Goal: Ask a question

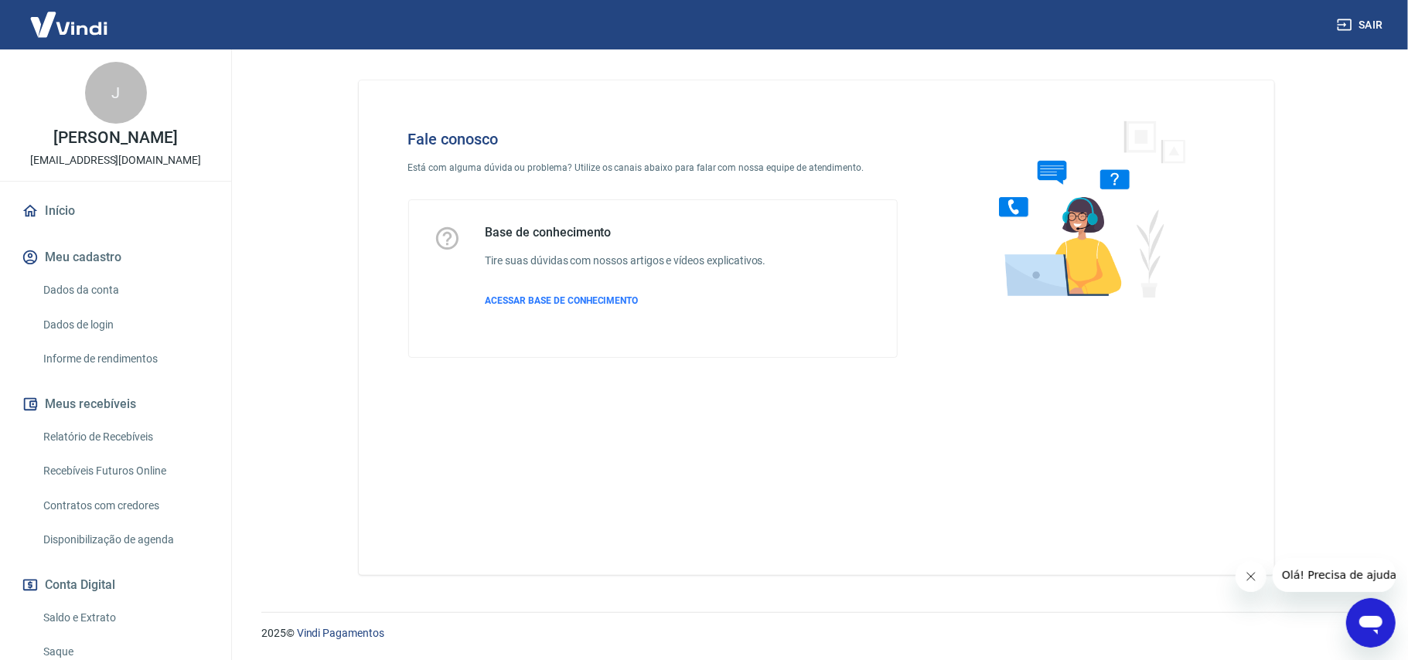
click at [1389, 635] on div "Abrir janela de mensagens" at bounding box center [1370, 622] width 46 height 46
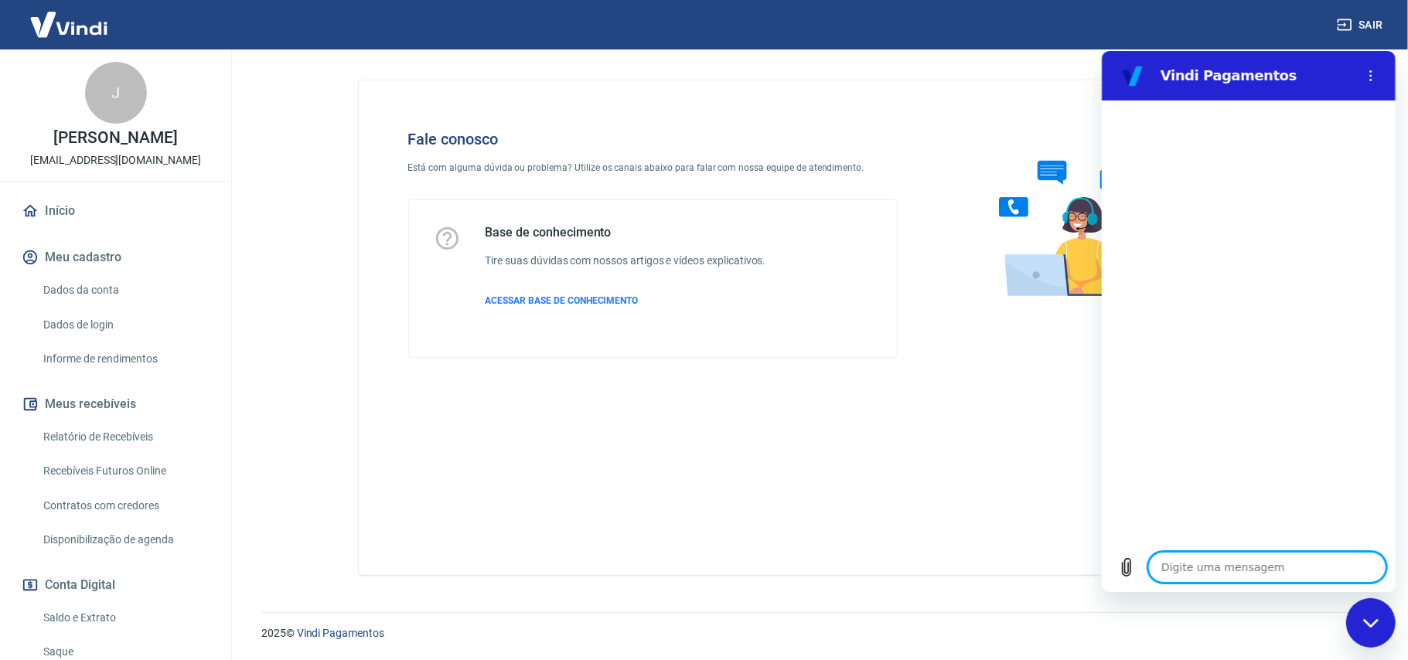
click at [1226, 568] on textarea at bounding box center [1267, 566] width 238 height 31
type textarea "O"
type textarea "x"
type textarea "OI"
type textarea "x"
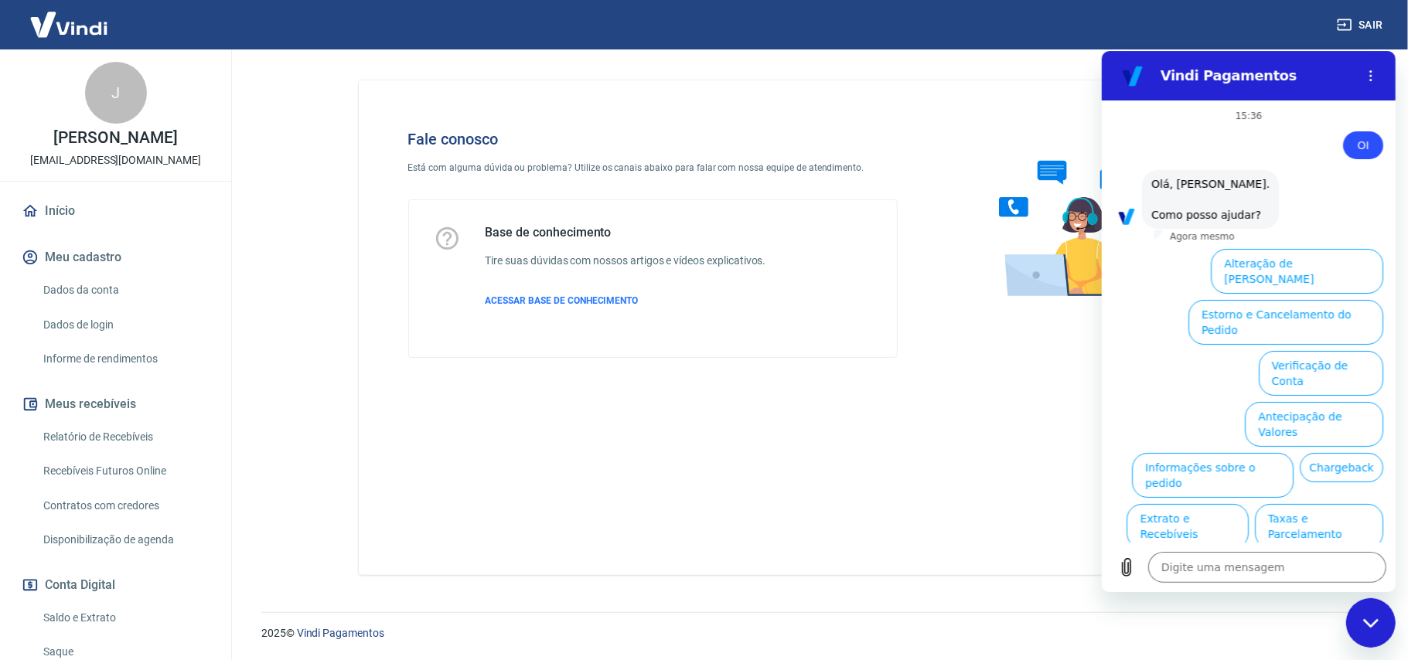
click at [1298, 606] on button "Assinaturas e Faturas Tray" at bounding box center [1308, 628] width 149 height 45
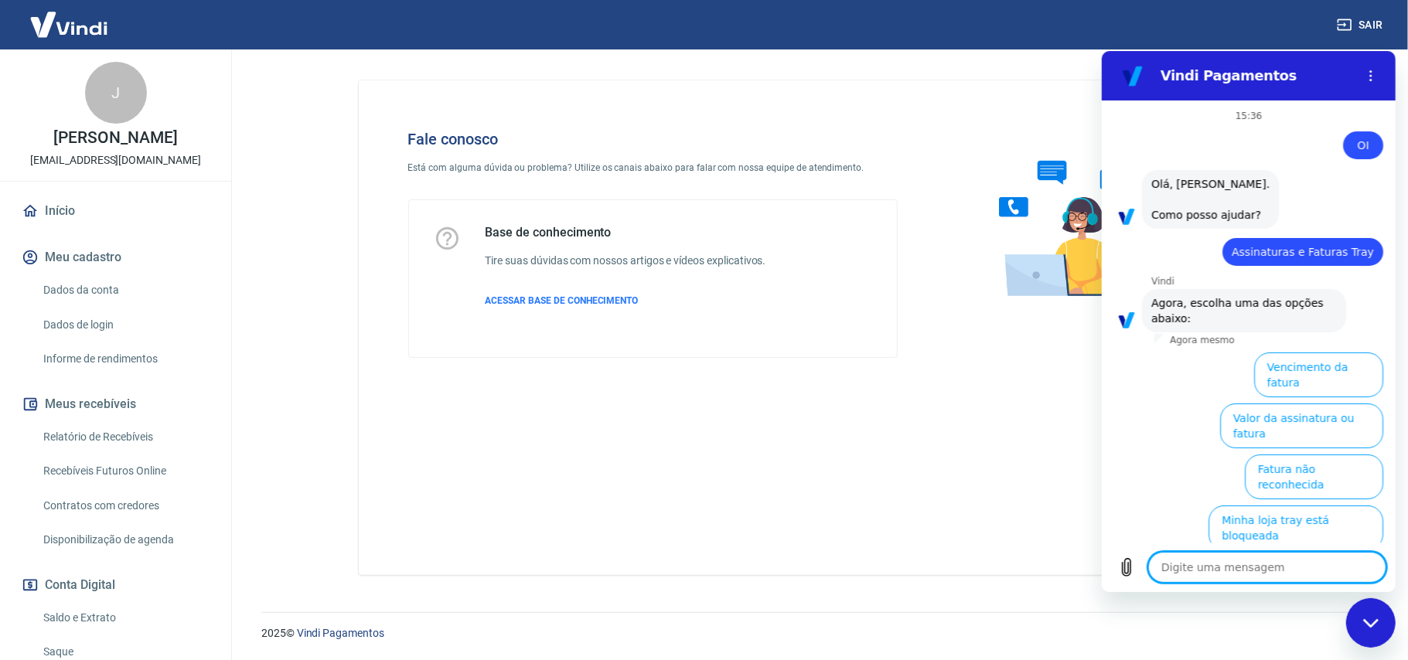
scroll to position [131, 0]
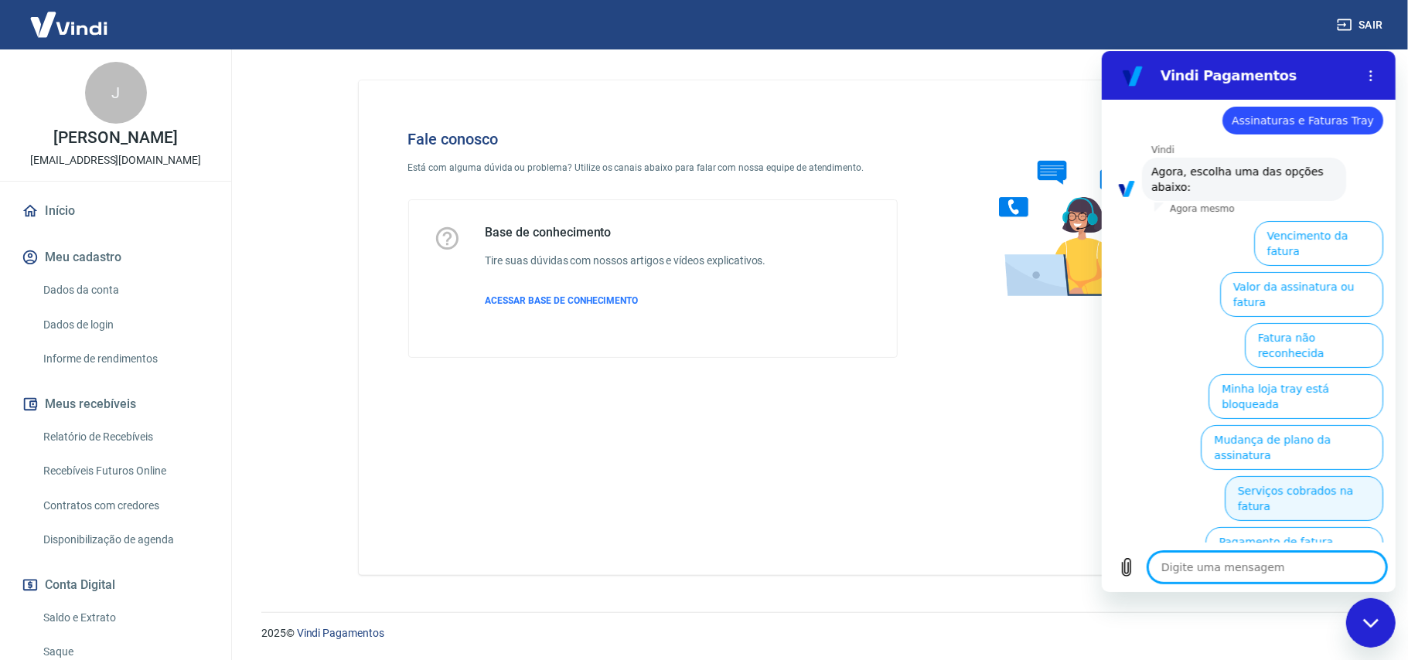
click at [1268, 476] on button "Serviços cobrados na fatura" at bounding box center [1303, 498] width 159 height 45
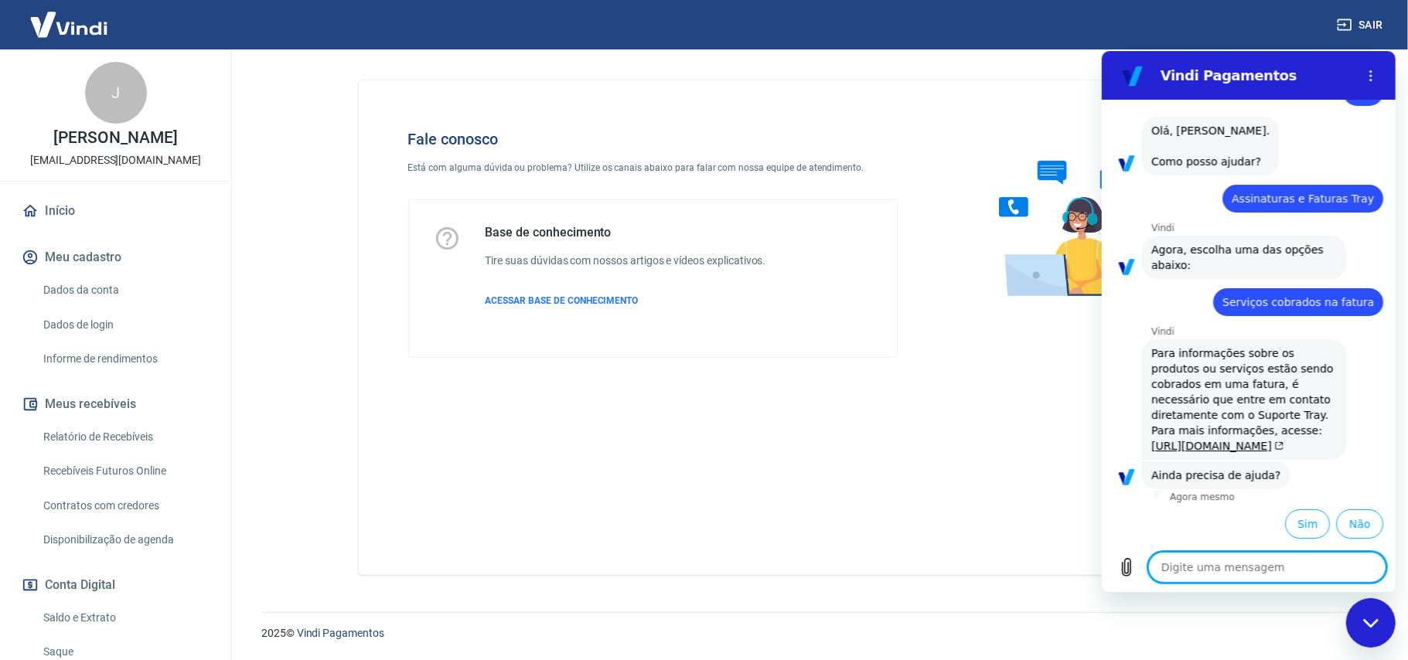
scroll to position [115, 0]
click at [1167, 439] on link "[URL][DOMAIN_NAME]" at bounding box center [1217, 445] width 132 height 12
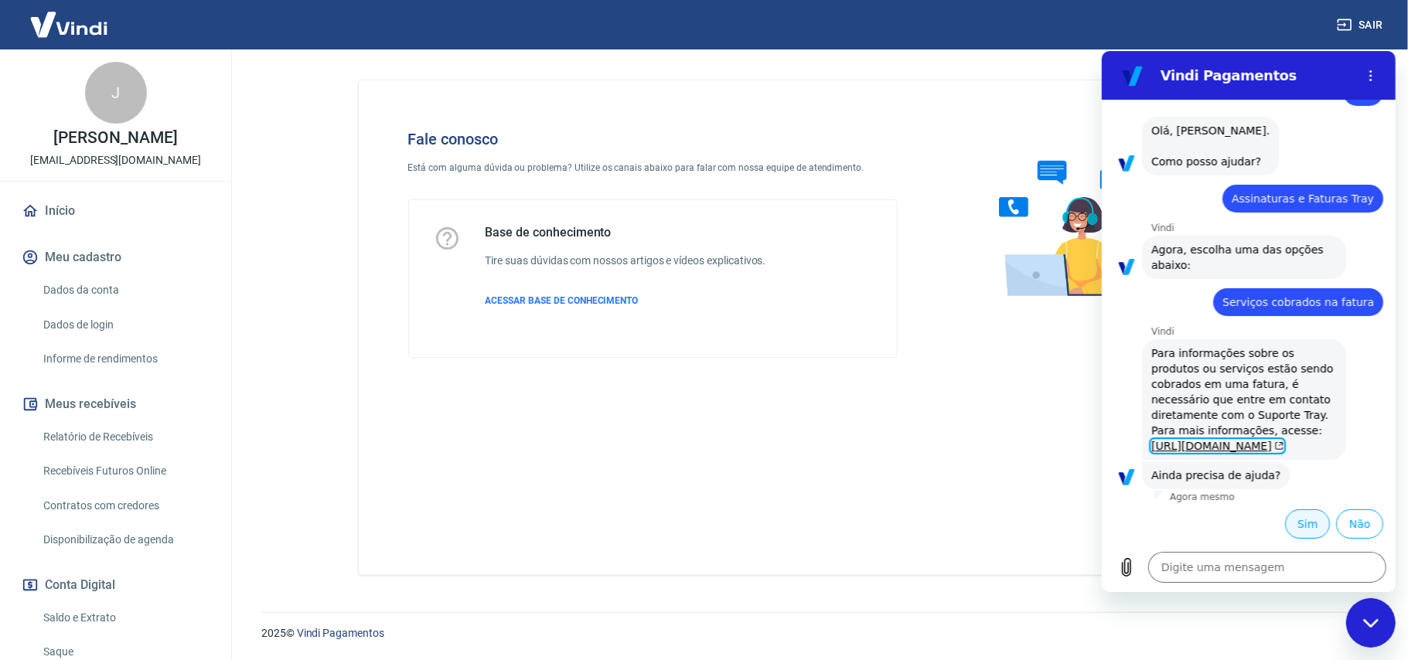
click at [1297, 524] on button "Sim" at bounding box center [1307, 523] width 45 height 29
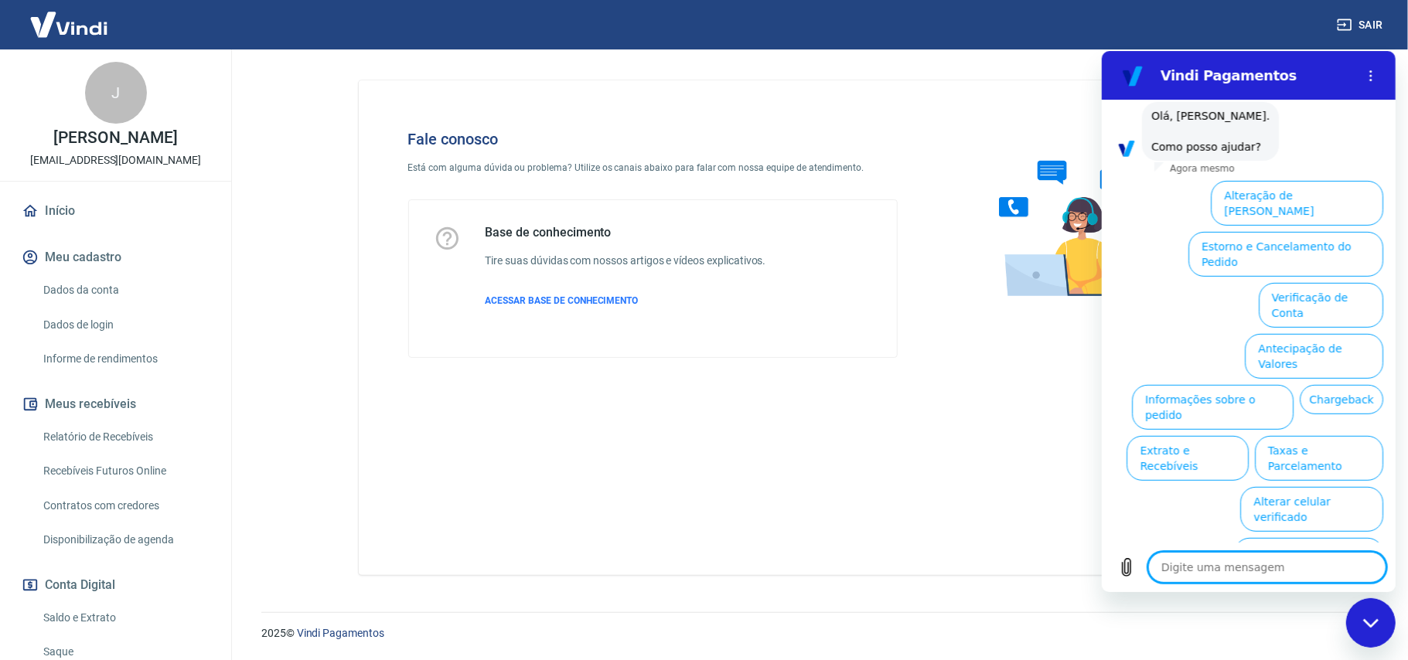
scroll to position [524, 0]
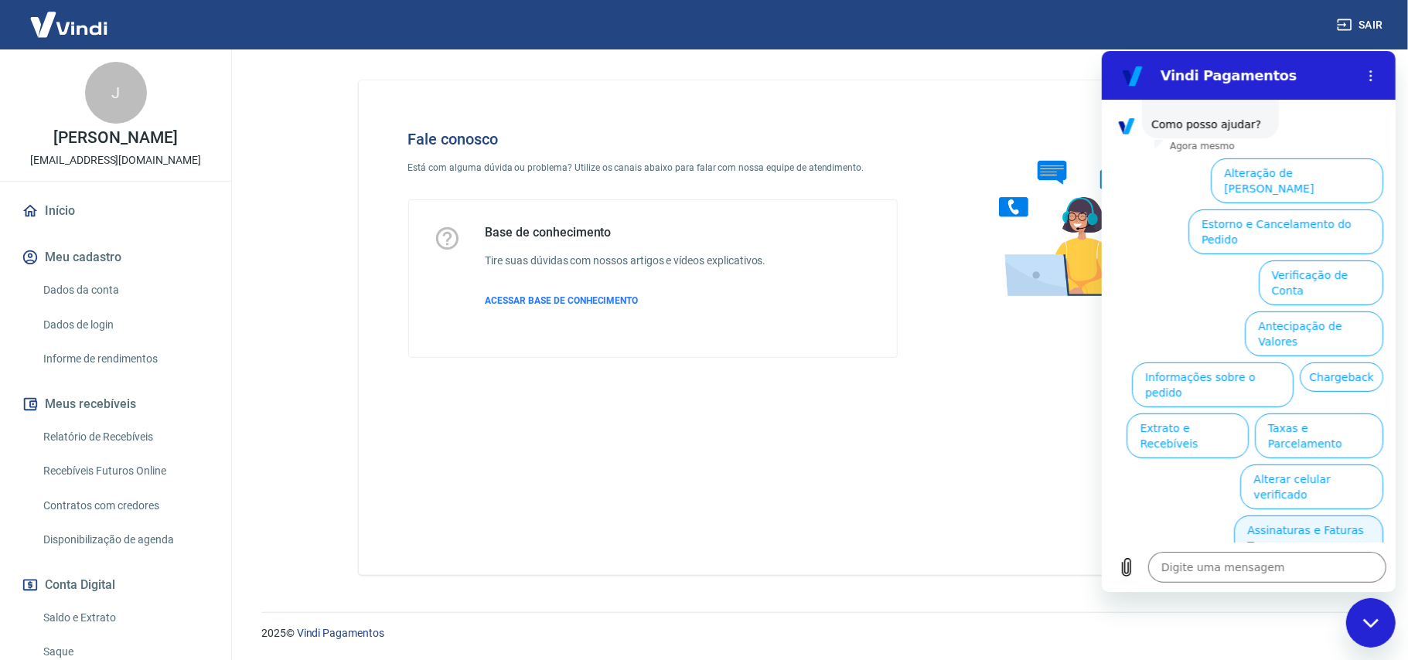
click at [1298, 521] on button "Assinaturas e Faturas Tray" at bounding box center [1308, 537] width 149 height 45
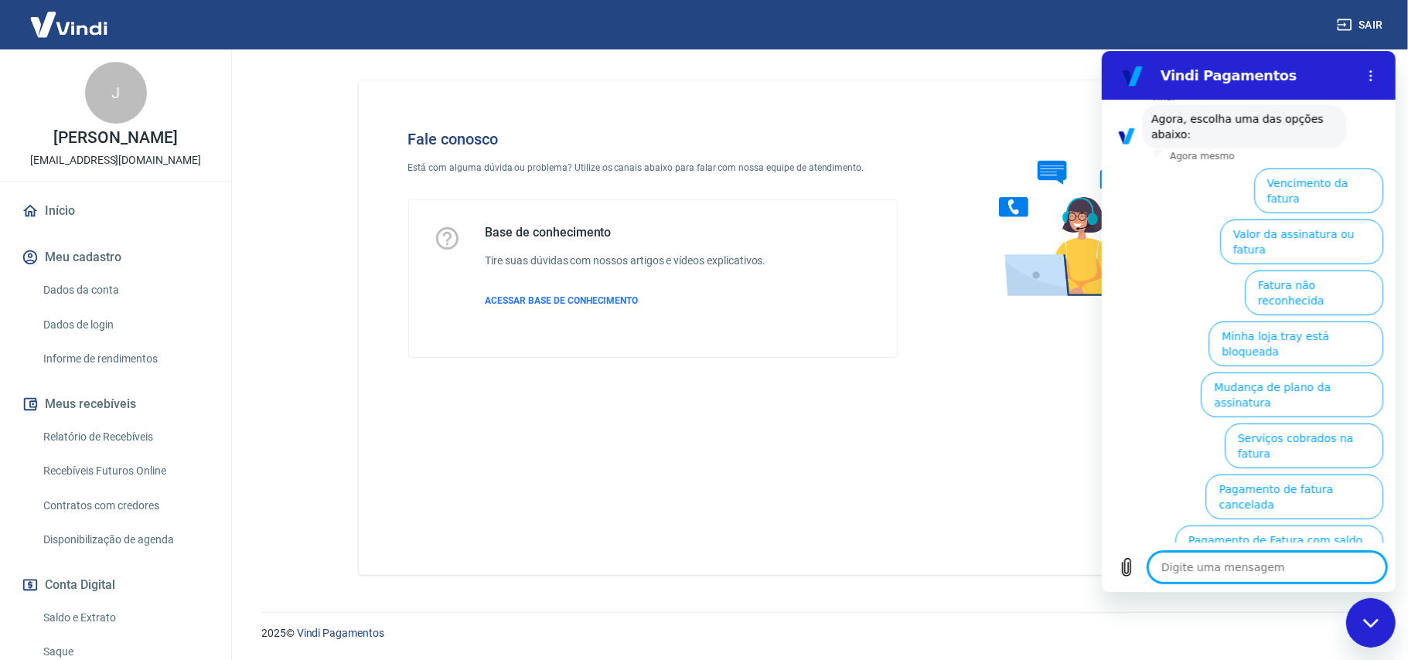
scroll to position [626, 0]
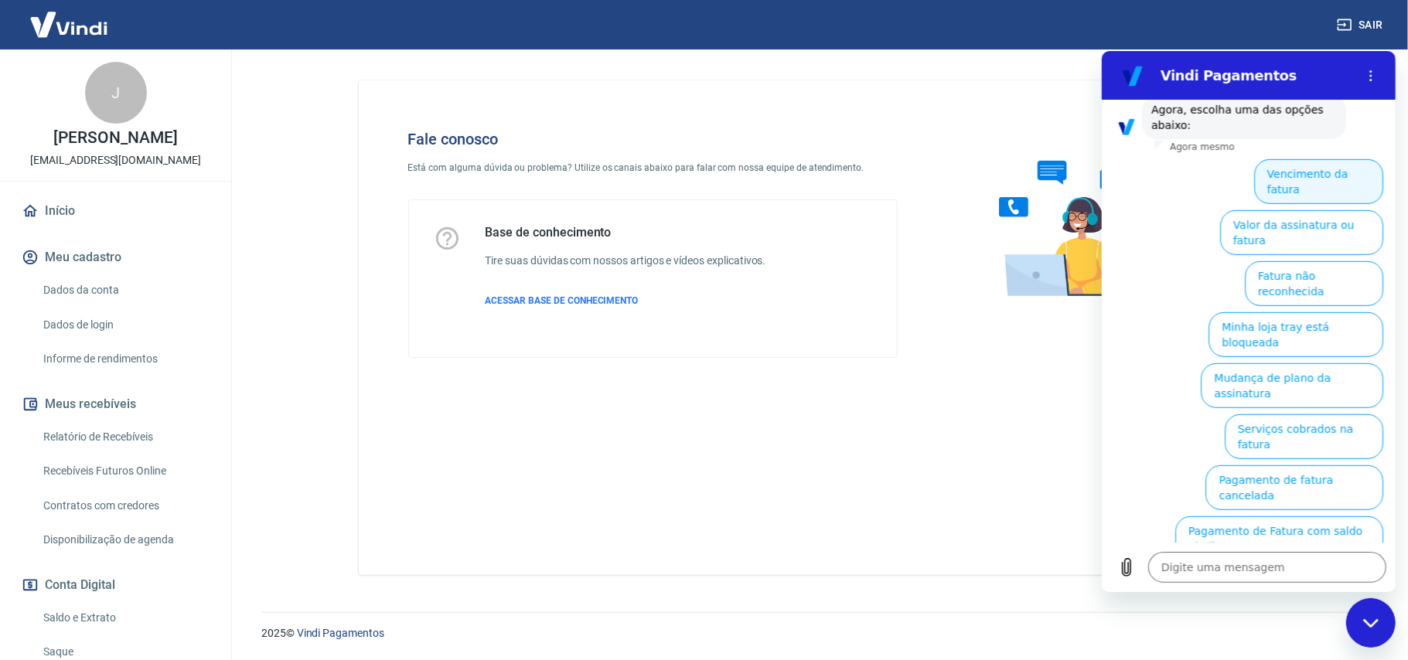
click at [1315, 203] on button "Vencimento da fatura" at bounding box center [1318, 181] width 129 height 45
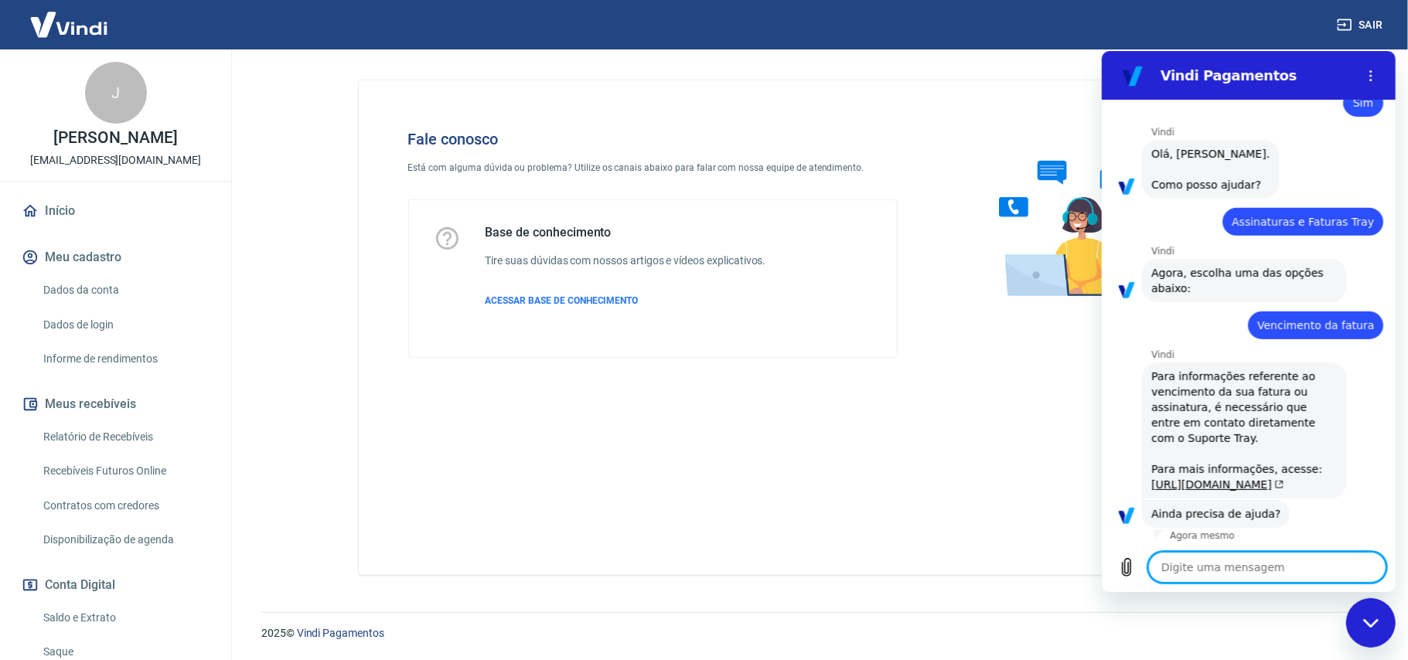
scroll to position [626, 0]
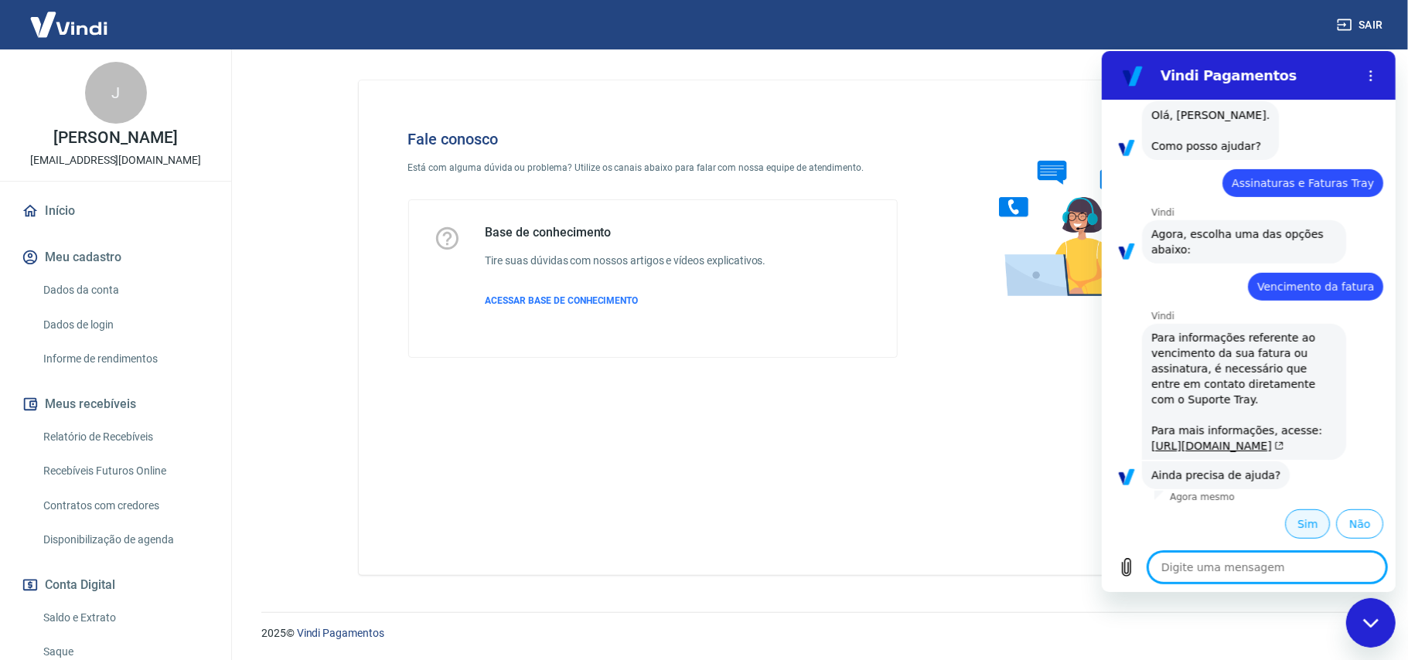
click at [1288, 530] on button "Sim" at bounding box center [1307, 523] width 45 height 29
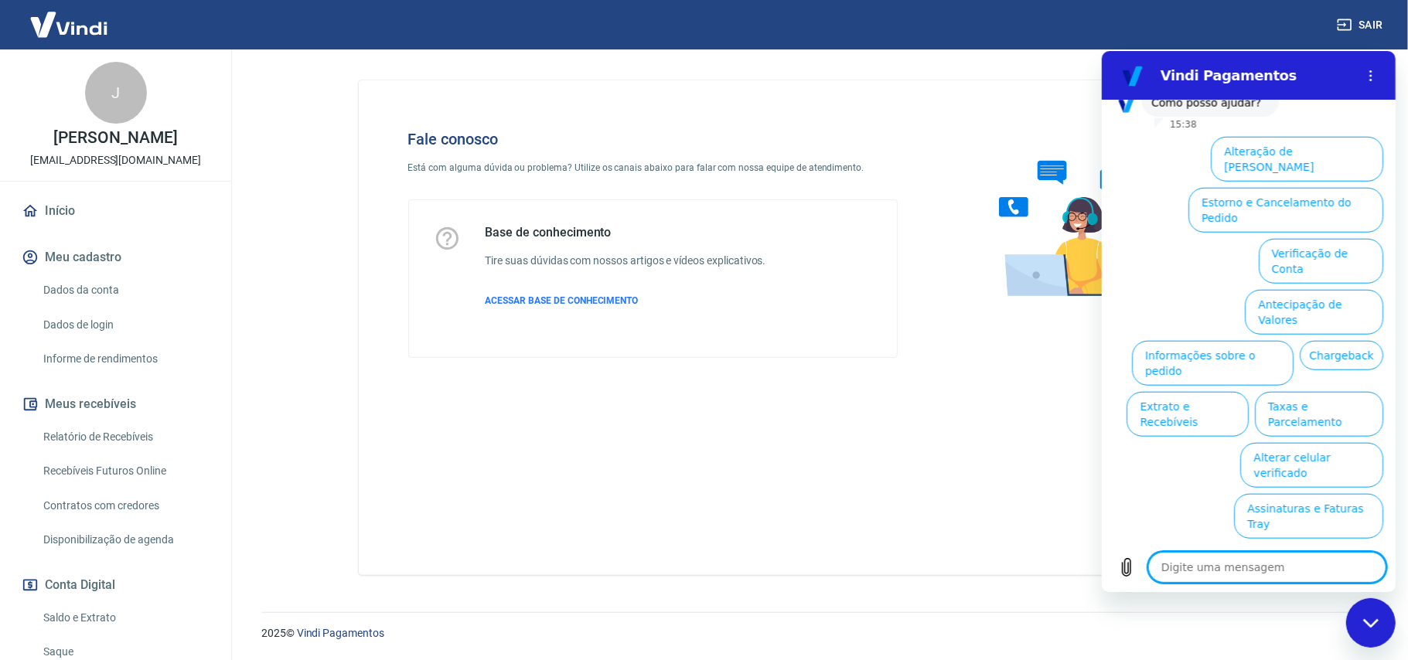
scroll to position [1034, 0]
type textarea "x"
